Goal: Task Accomplishment & Management: Manage account settings

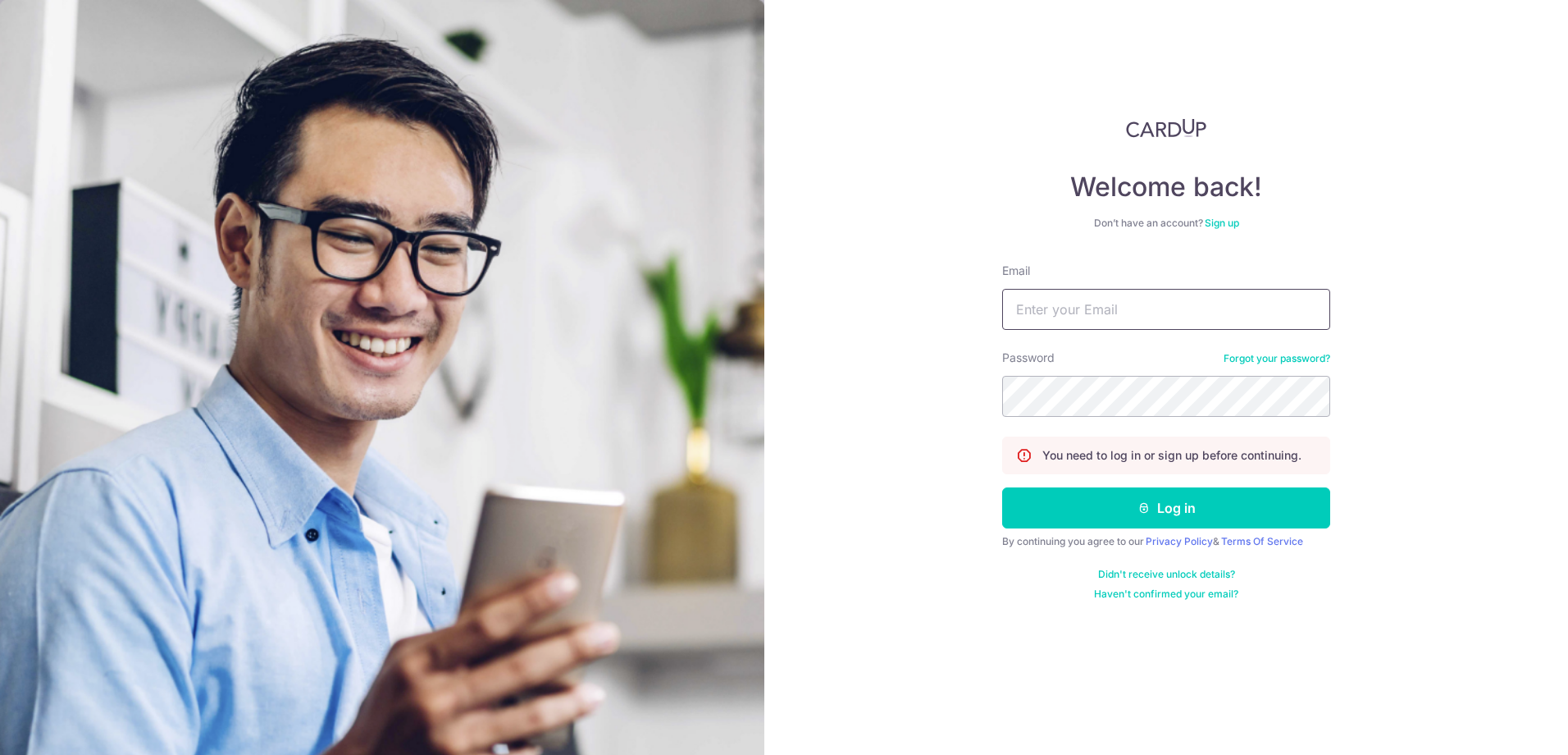
click at [1025, 310] on input "Email" at bounding box center [1166, 309] width 328 height 41
type input "[PERSON_NAME][EMAIL_ADDRESS][DOMAIN_NAME]"
click at [1002, 487] on button "Log in" at bounding box center [1166, 507] width 328 height 41
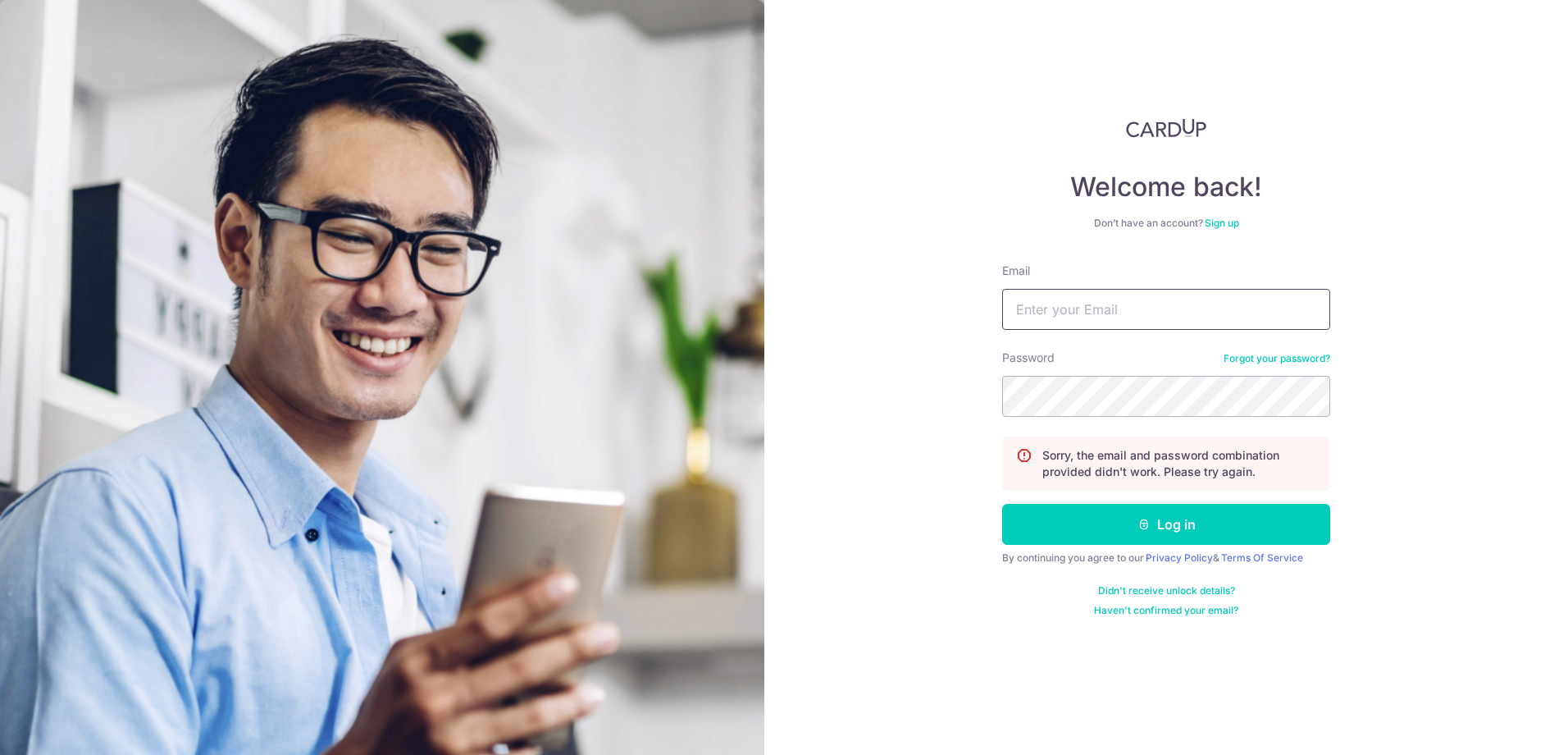
click at [1069, 309] on input "Email" at bounding box center [1166, 309] width 328 height 41
type input "[PERSON_NAME][EMAIL_ADDRESS][DOMAIN_NAME]"
click at [1002, 504] on button "Log in" at bounding box center [1166, 524] width 328 height 41
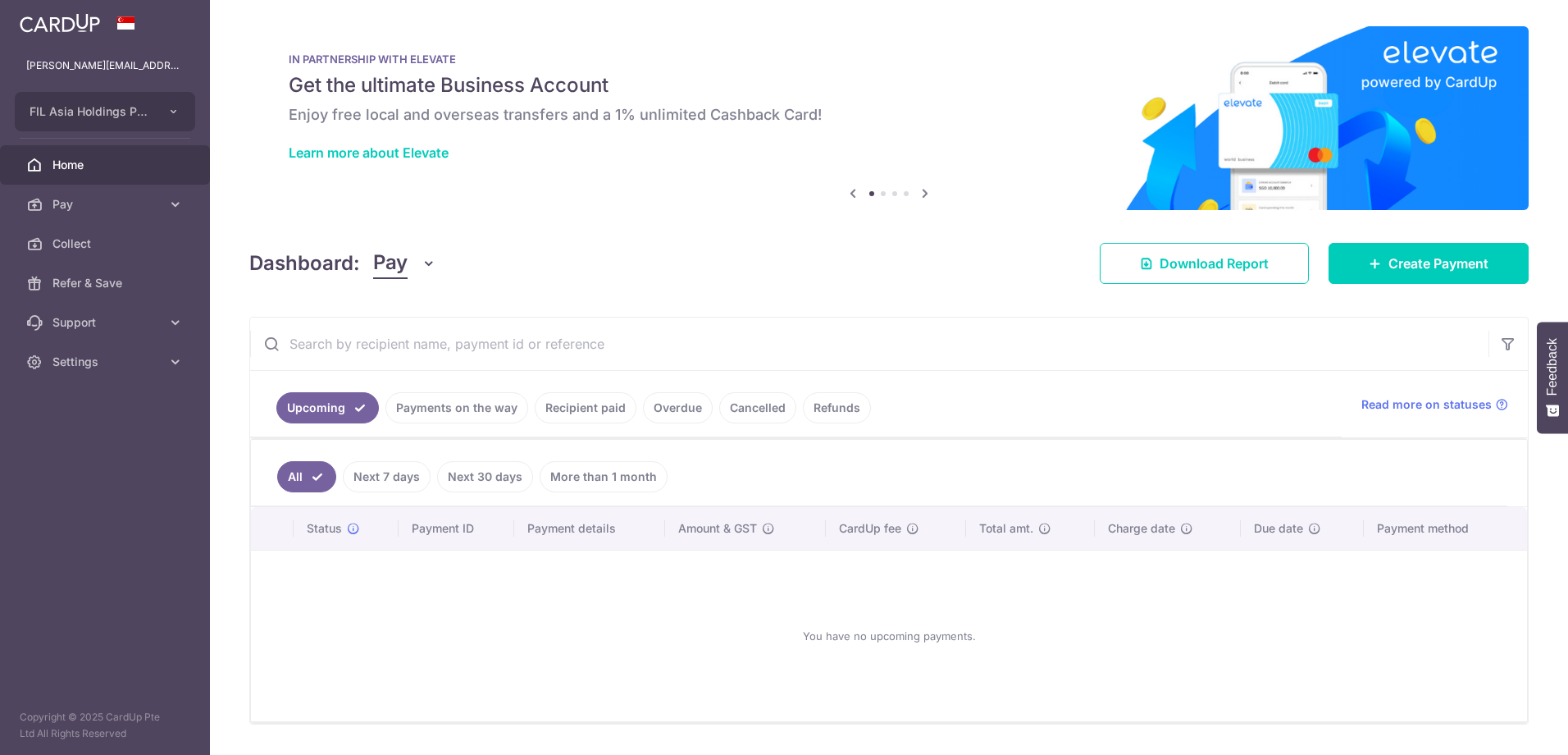
click at [582, 410] on link "Recipient paid" at bounding box center [586, 407] width 101 height 32
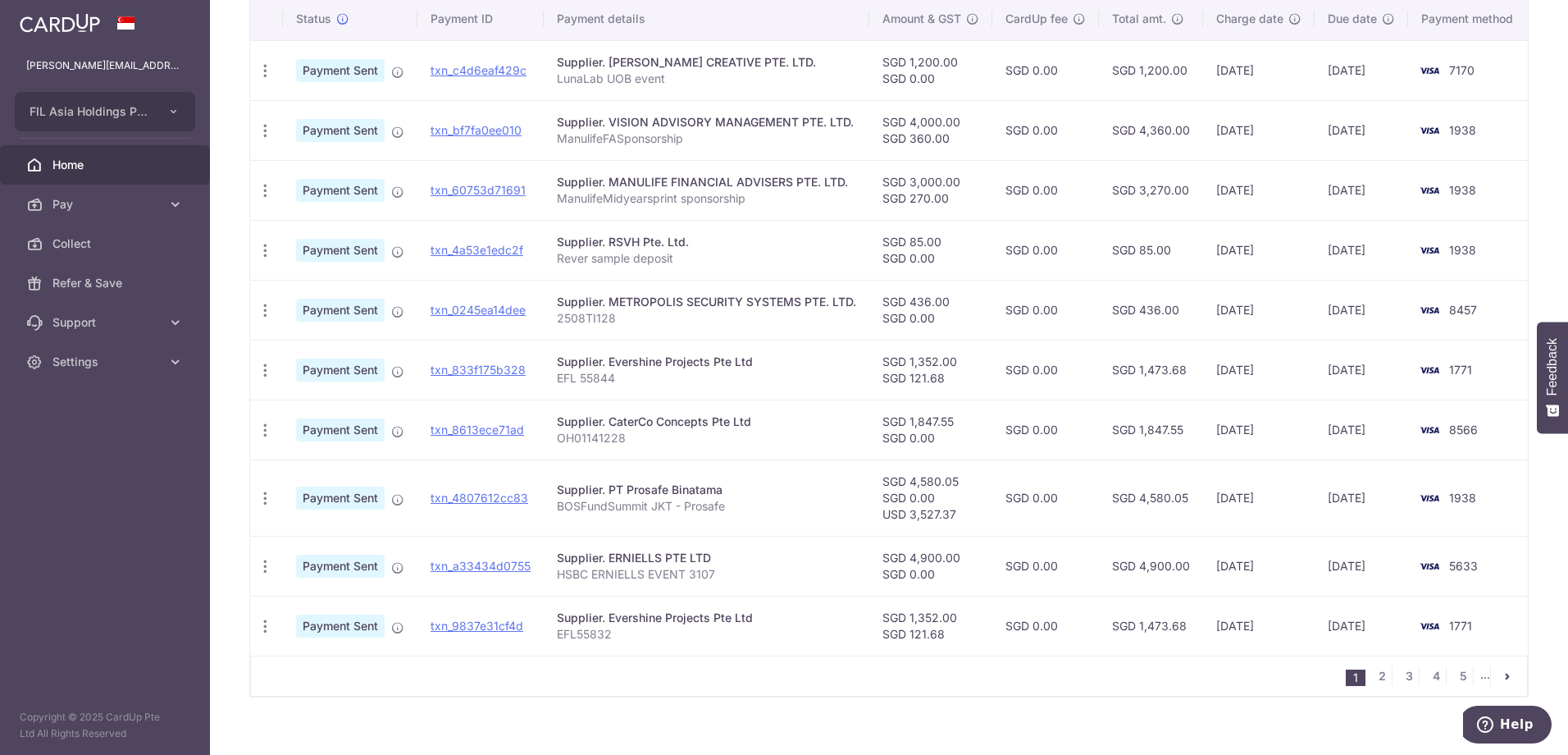
scroll to position [442, 0]
click at [1375, 676] on link "2" at bounding box center [1382, 674] width 20 height 20
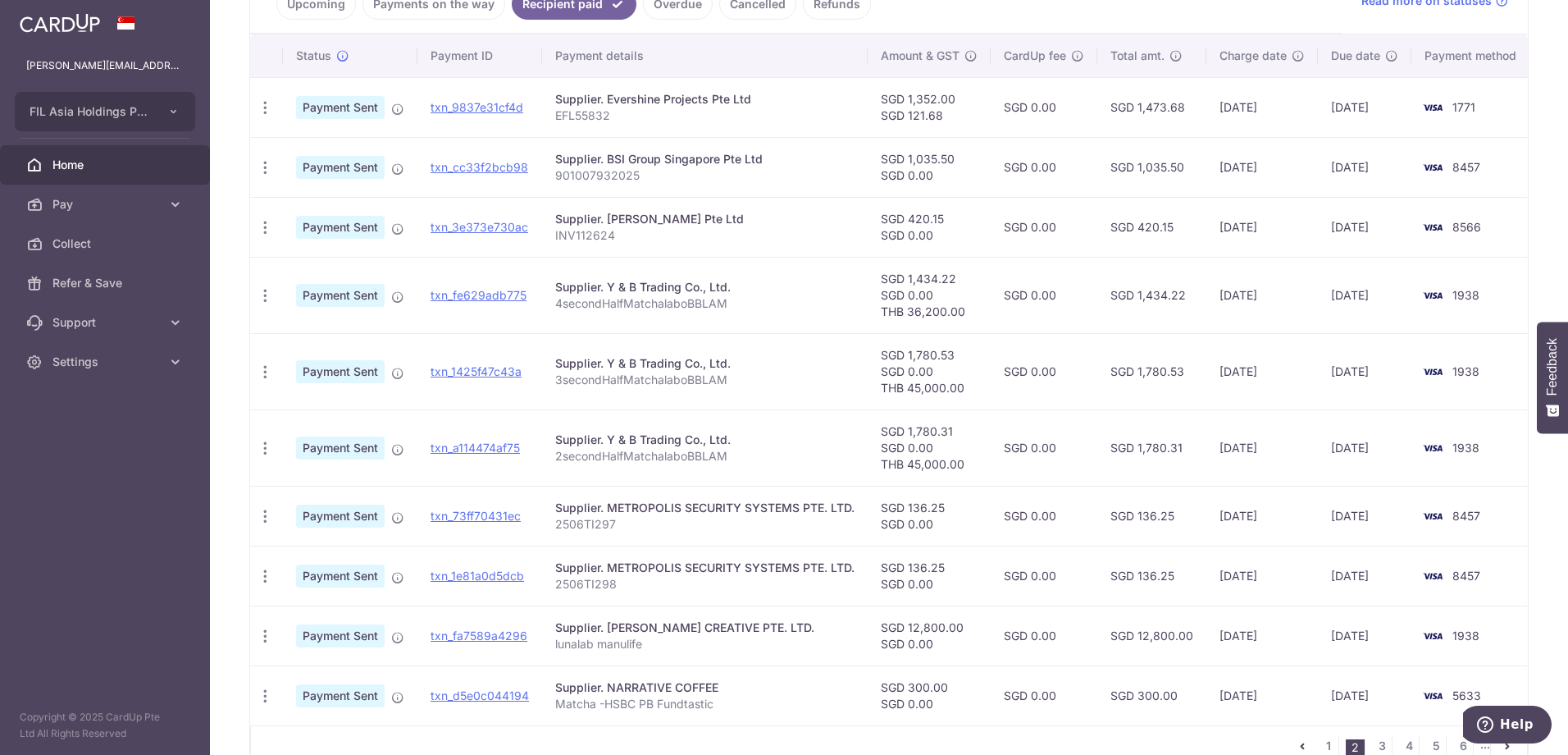
scroll to position [502, 0]
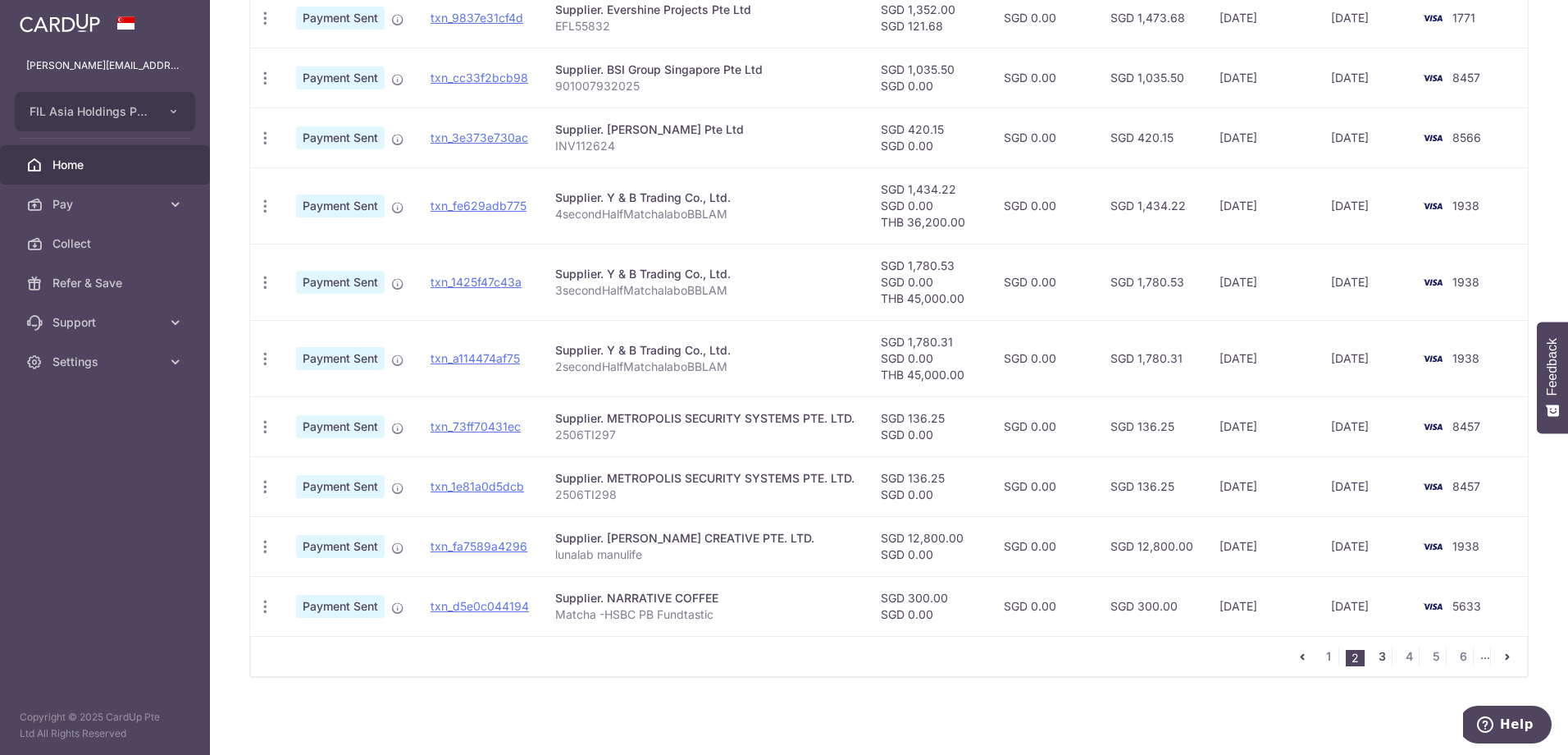
click at [1374, 654] on link "3" at bounding box center [1382, 656] width 20 height 20
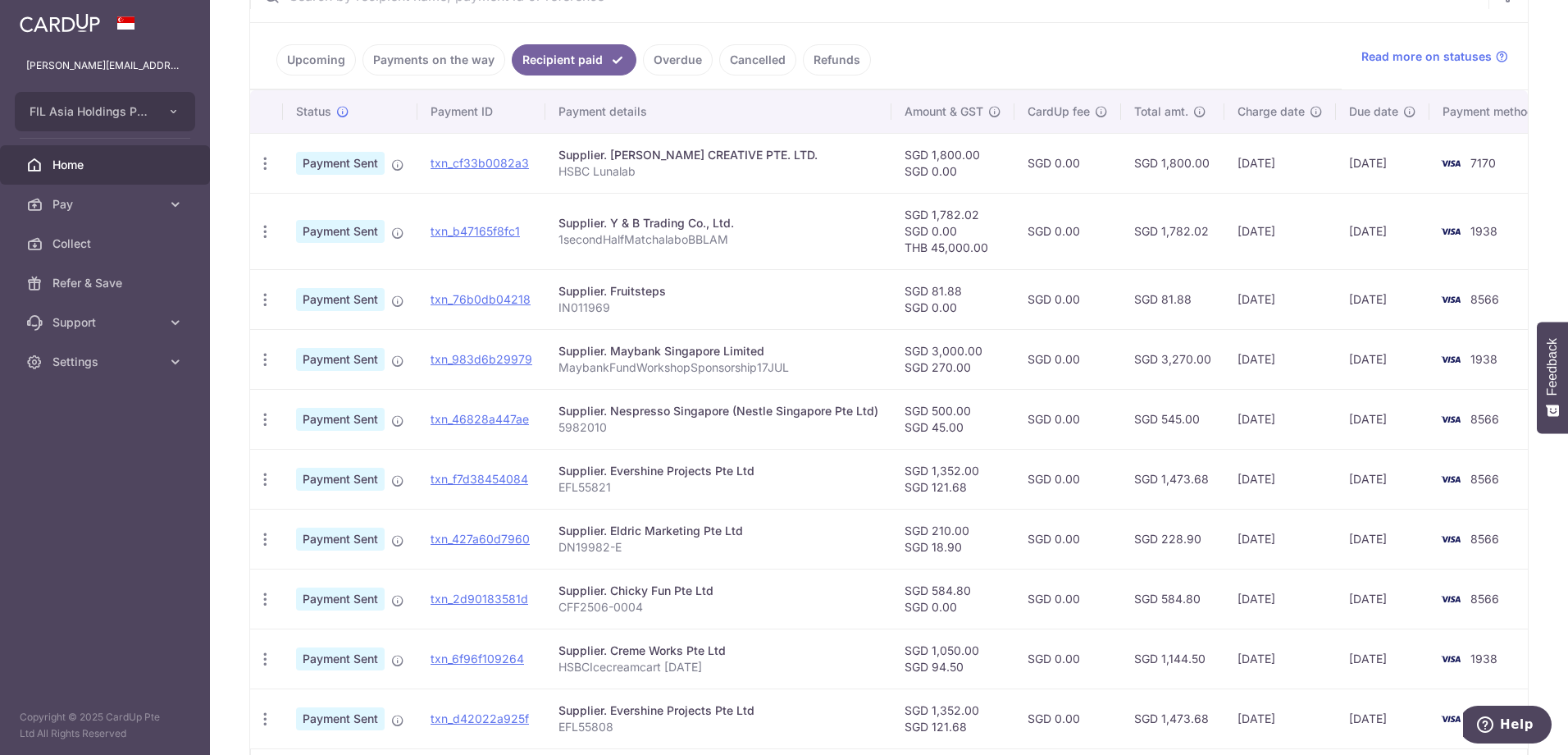
scroll to position [349, 0]
